Goal: Information Seeking & Learning: Understand process/instructions

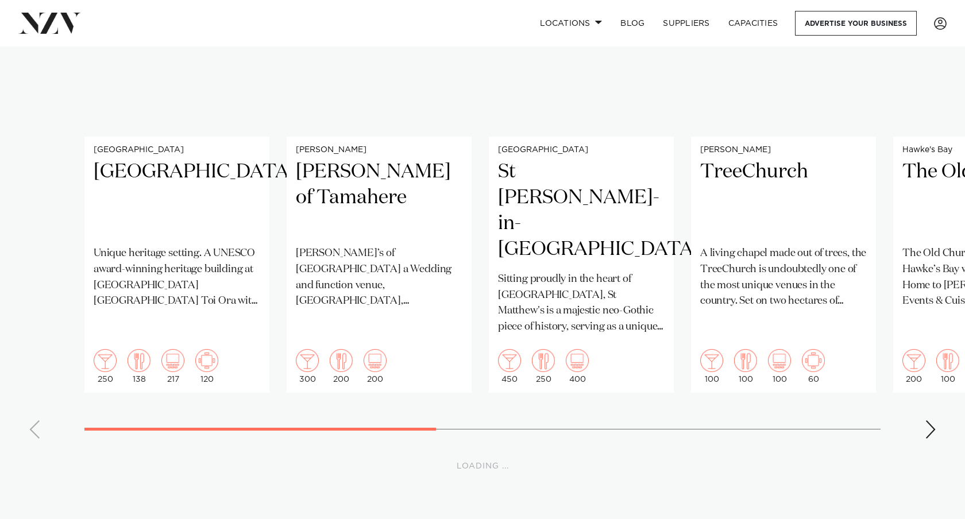
scroll to position [5105, 0]
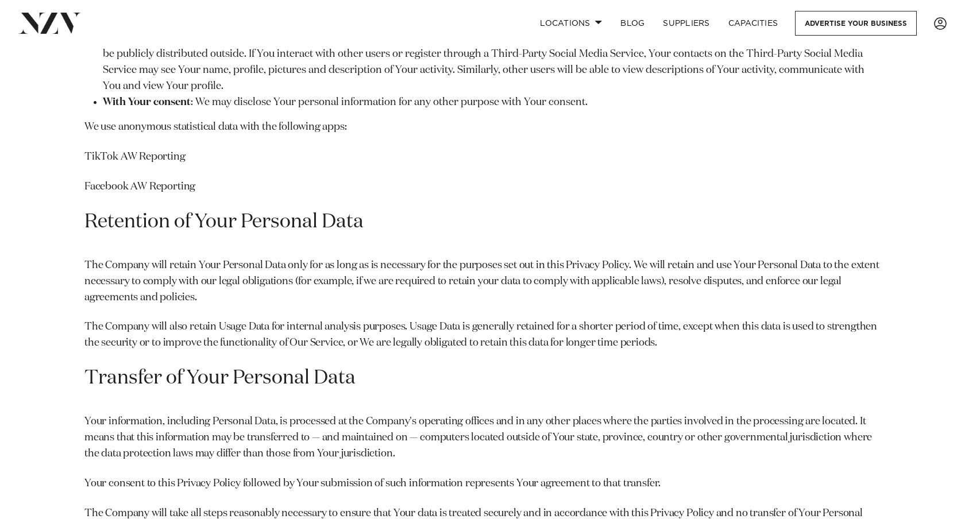
scroll to position [2969, 0]
